Goal: Information Seeking & Learning: Learn about a topic

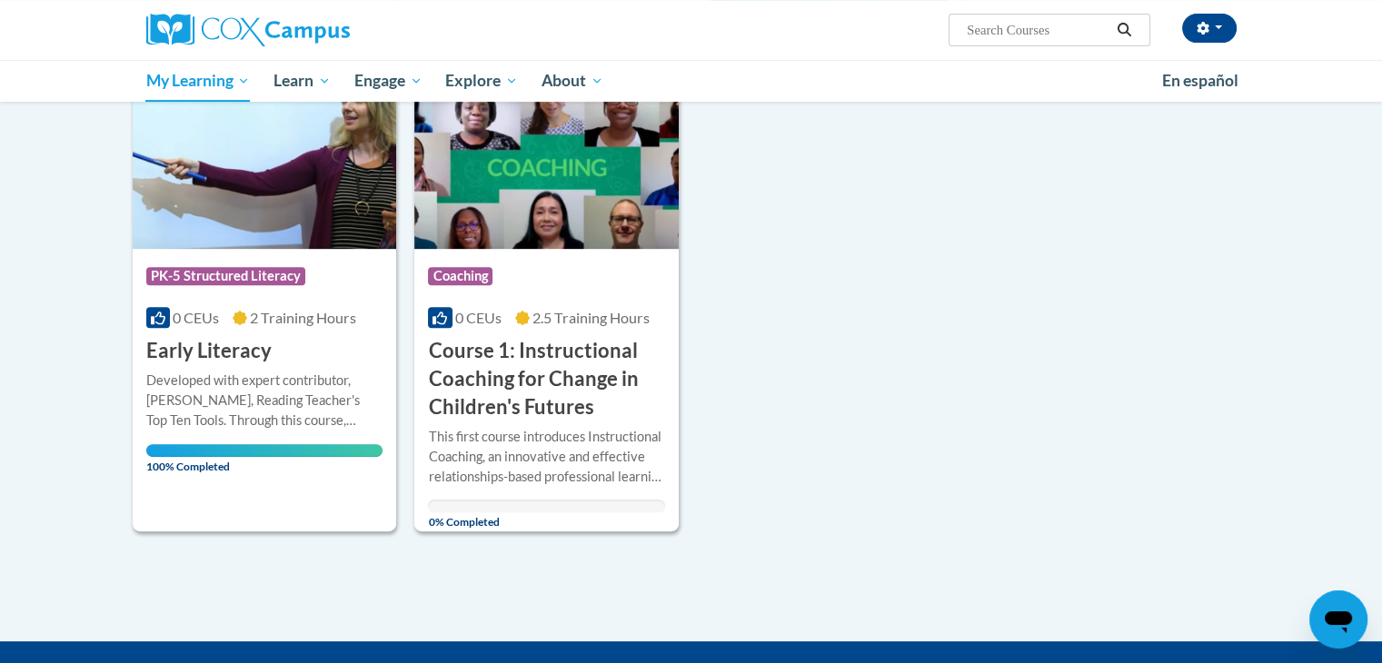
scroll to position [749, 0]
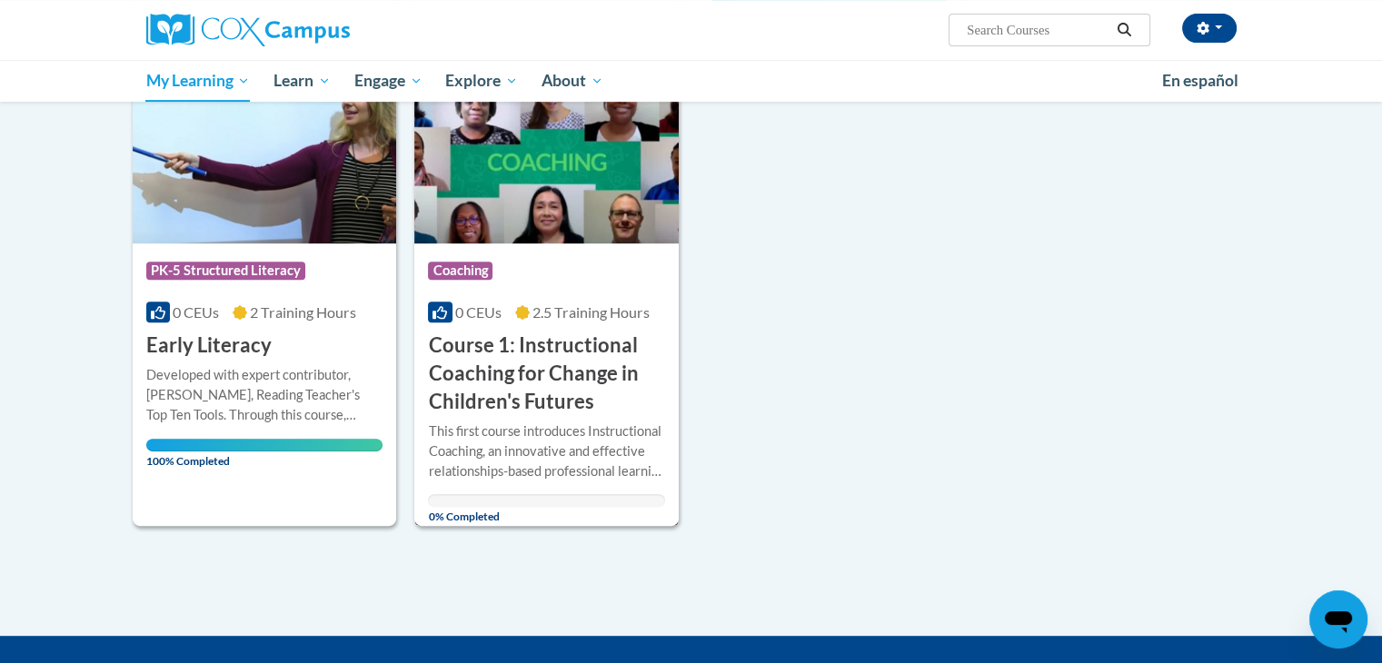
click at [542, 368] on h3 "Course 1: Instructional Coaching for Change in Children's Futures" at bounding box center [546, 374] width 237 height 84
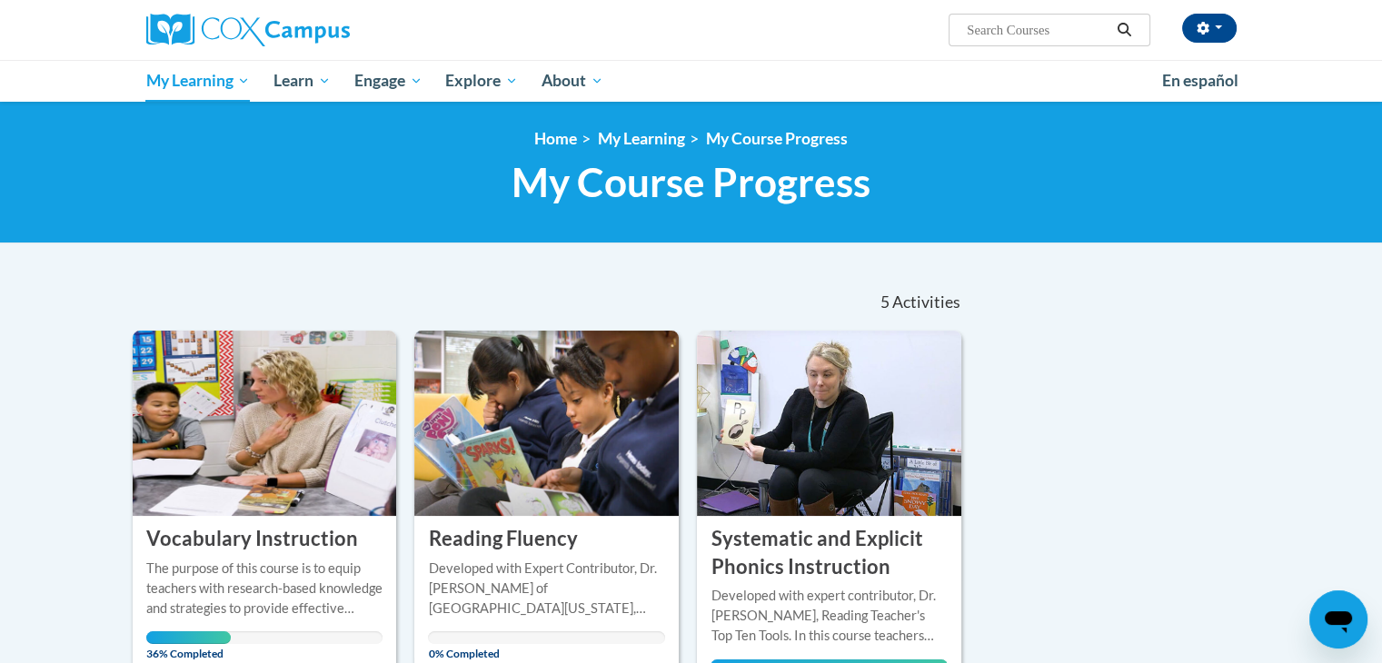
scroll to position [349, 0]
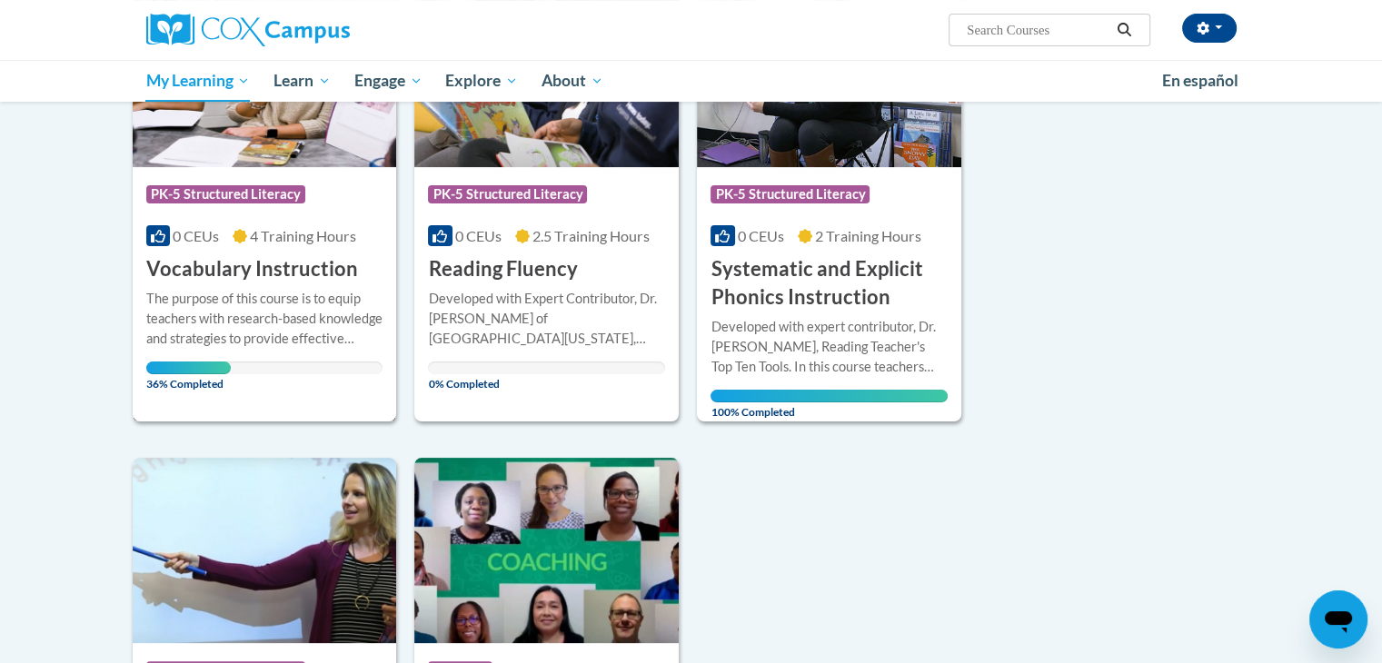
click at [333, 295] on div "The purpose of this course is to equip teachers with research-based knowledge a…" at bounding box center [264, 319] width 237 height 60
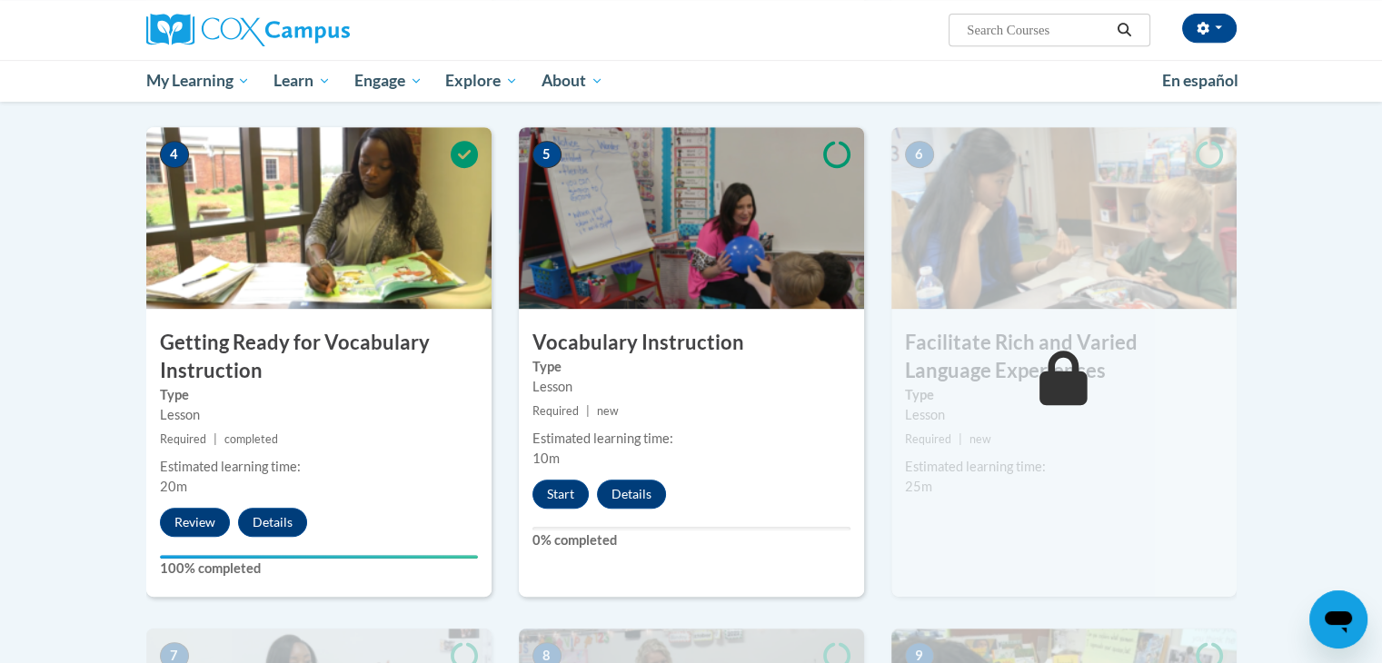
scroll to position [850, 0]
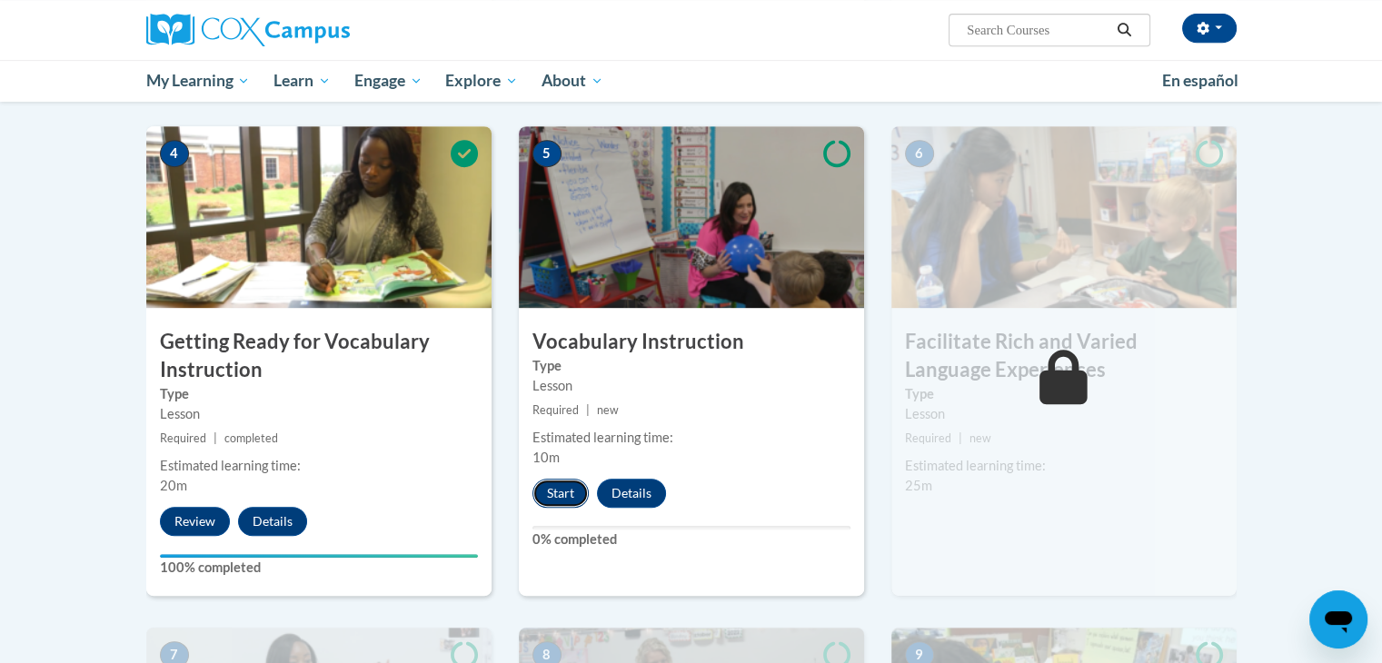
click at [570, 488] on button "Start" at bounding box center [561, 493] width 56 height 29
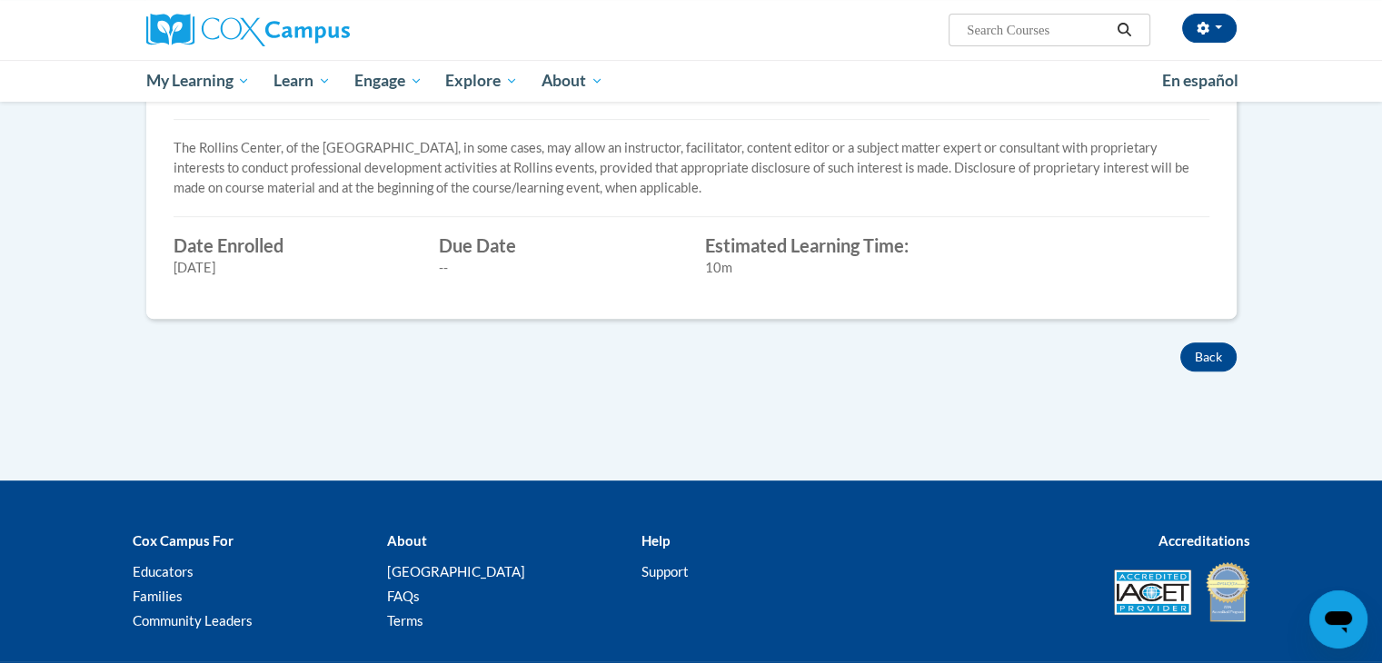
scroll to position [640, 0]
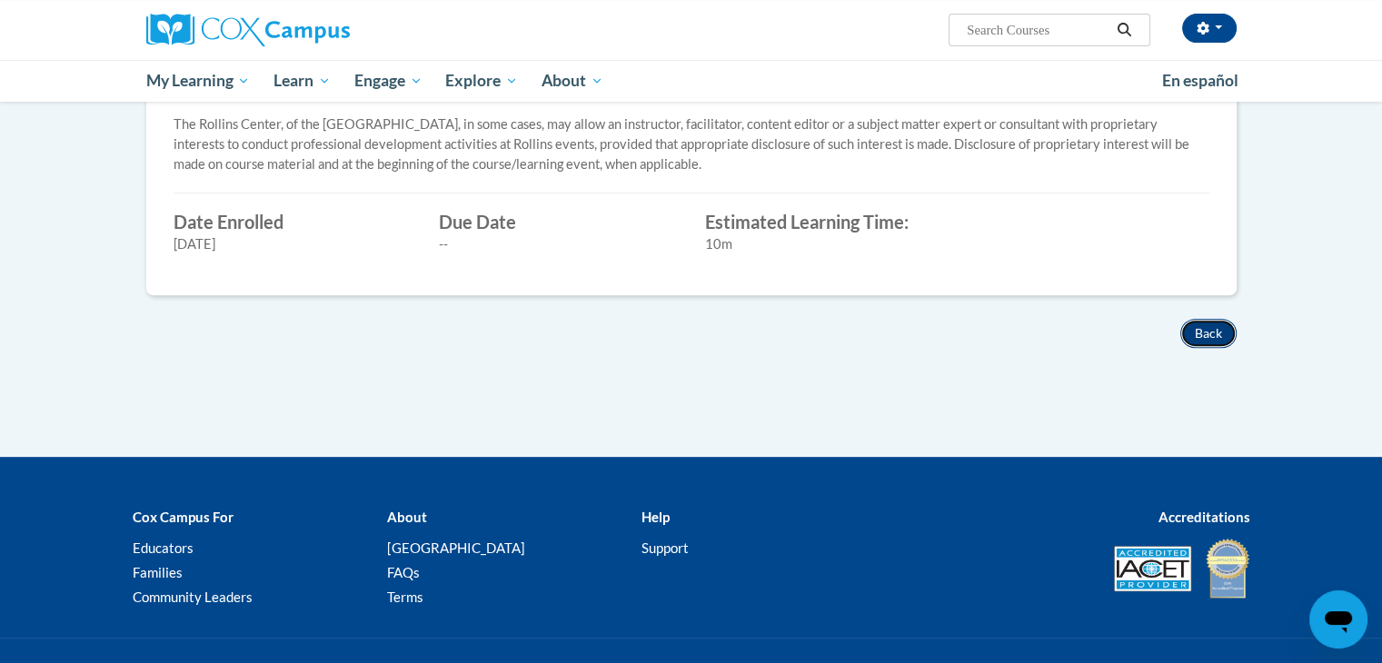
click at [1214, 328] on button "Back" at bounding box center [1209, 333] width 56 height 29
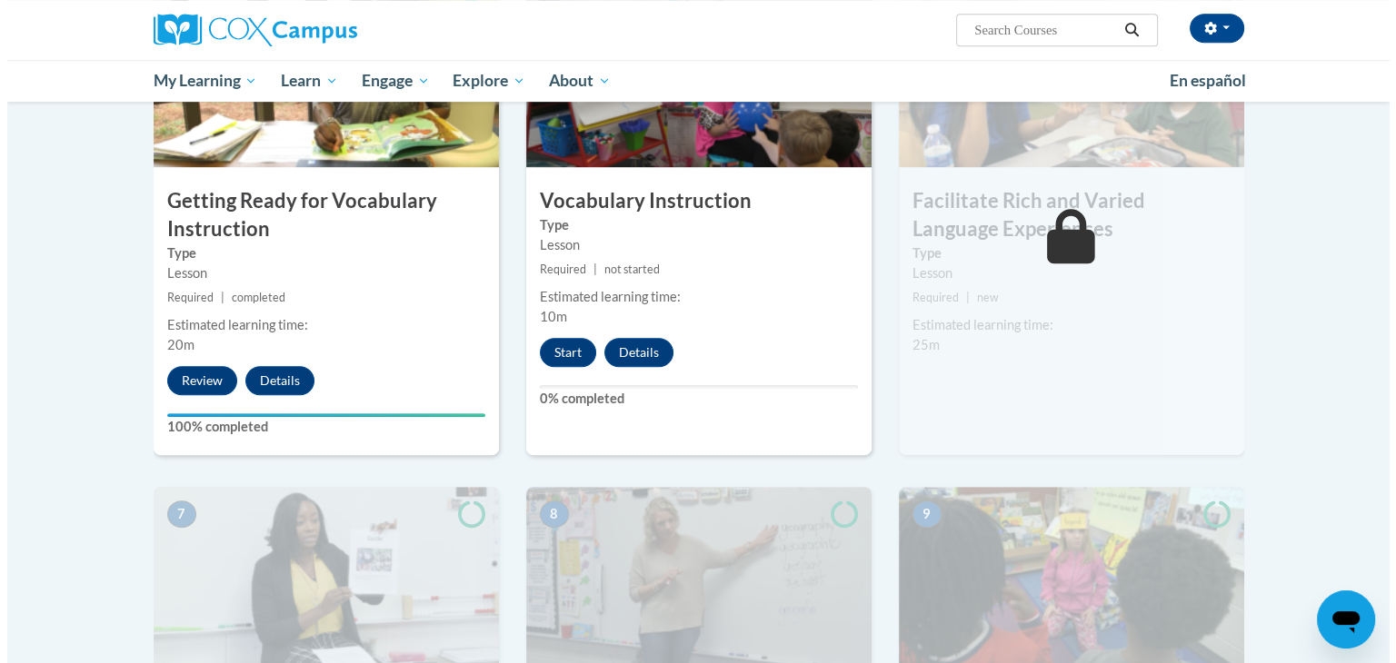
scroll to position [992, 0]
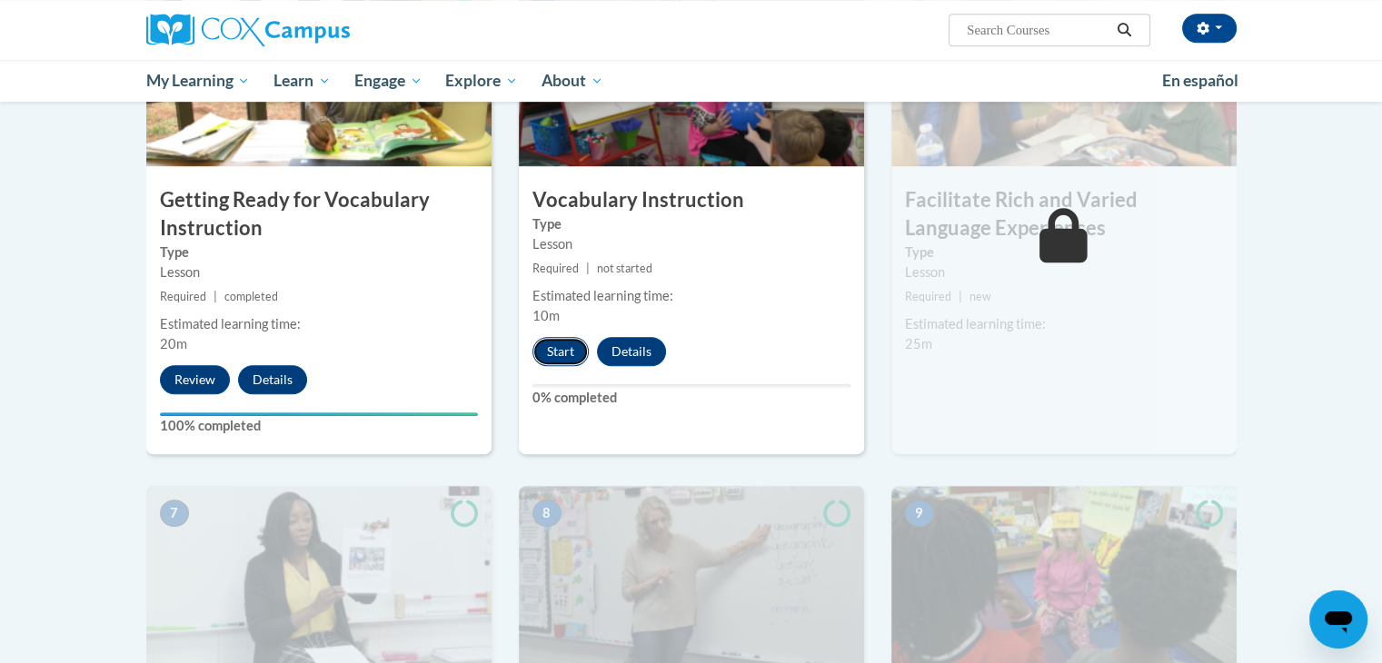
click at [562, 350] on button "Start" at bounding box center [561, 351] width 56 height 29
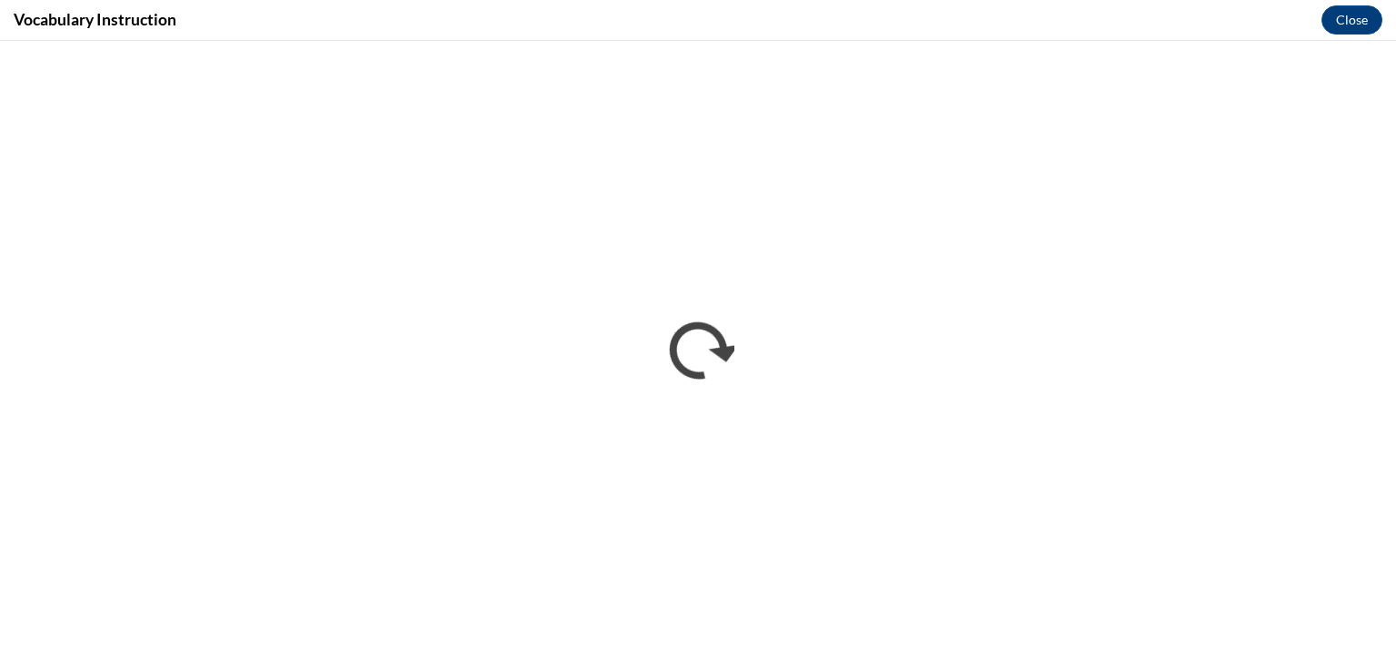
scroll to position [0, 0]
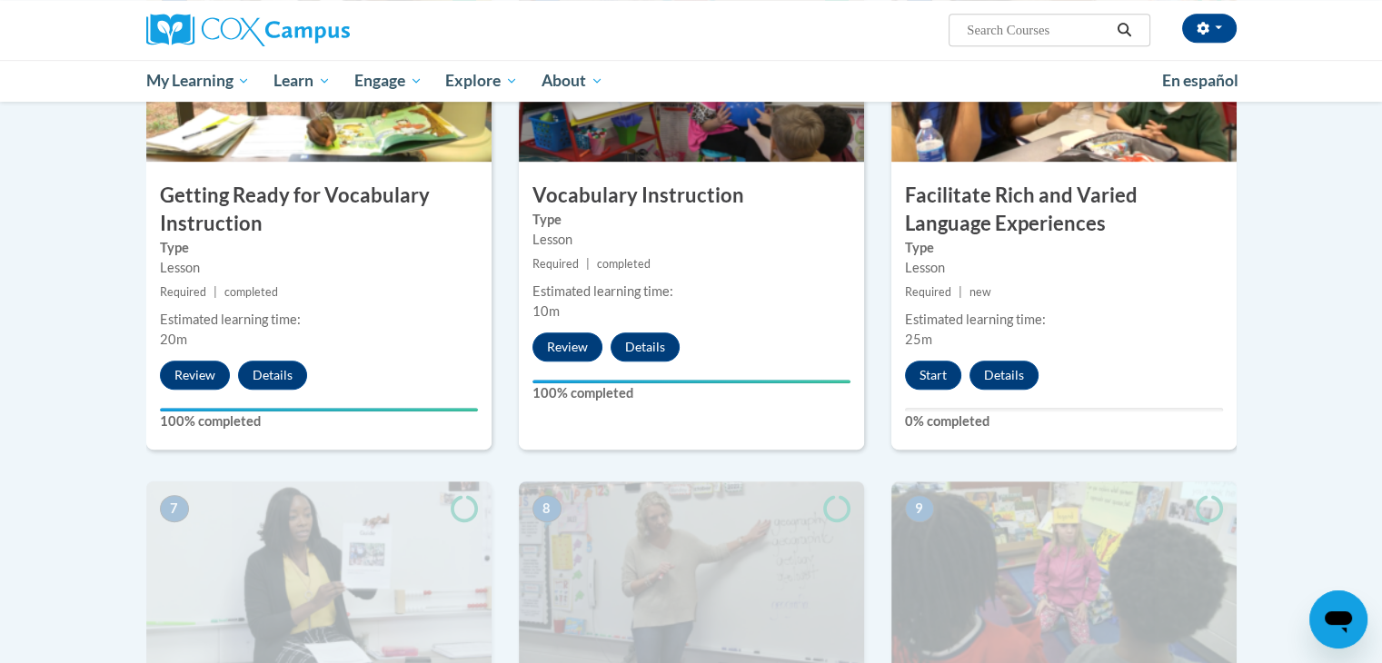
scroll to position [998, 0]
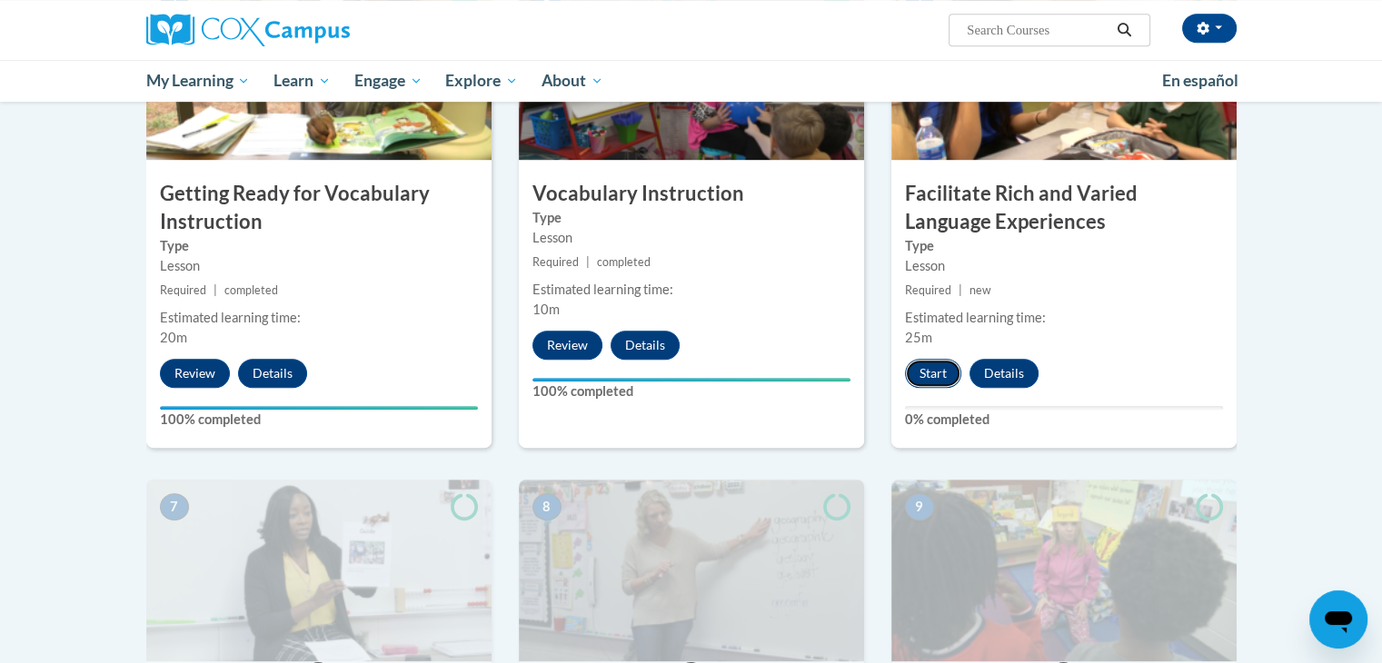
click at [934, 364] on button "Start" at bounding box center [933, 373] width 56 height 29
